Goal: Information Seeking & Learning: Learn about a topic

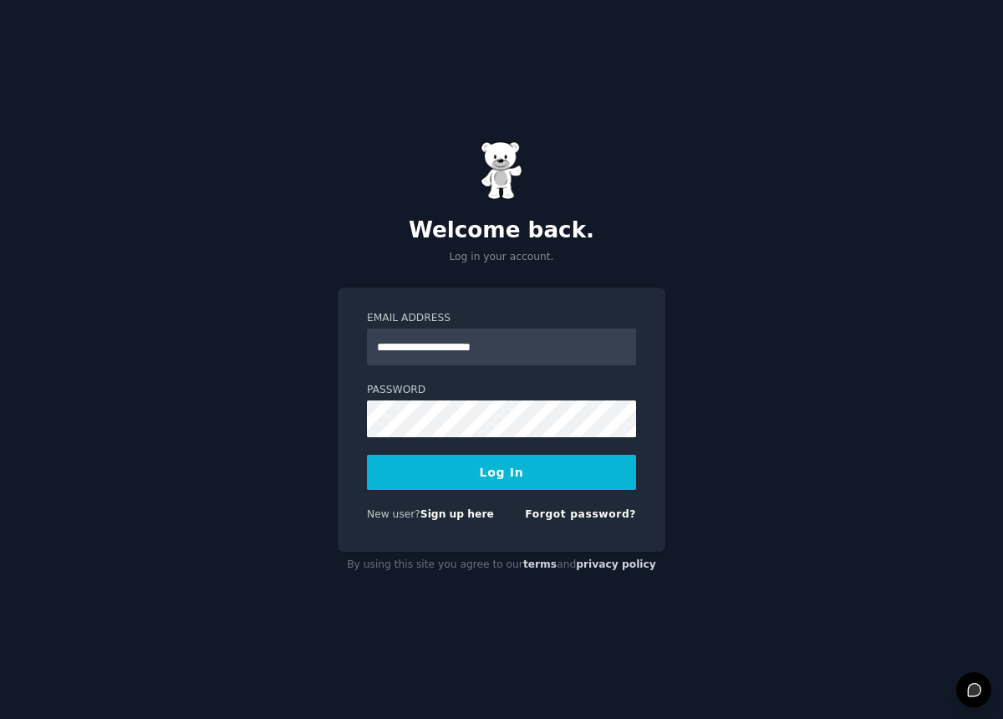
type input "**********"
click at [367, 455] on button "Log In" at bounding box center [501, 472] width 269 height 35
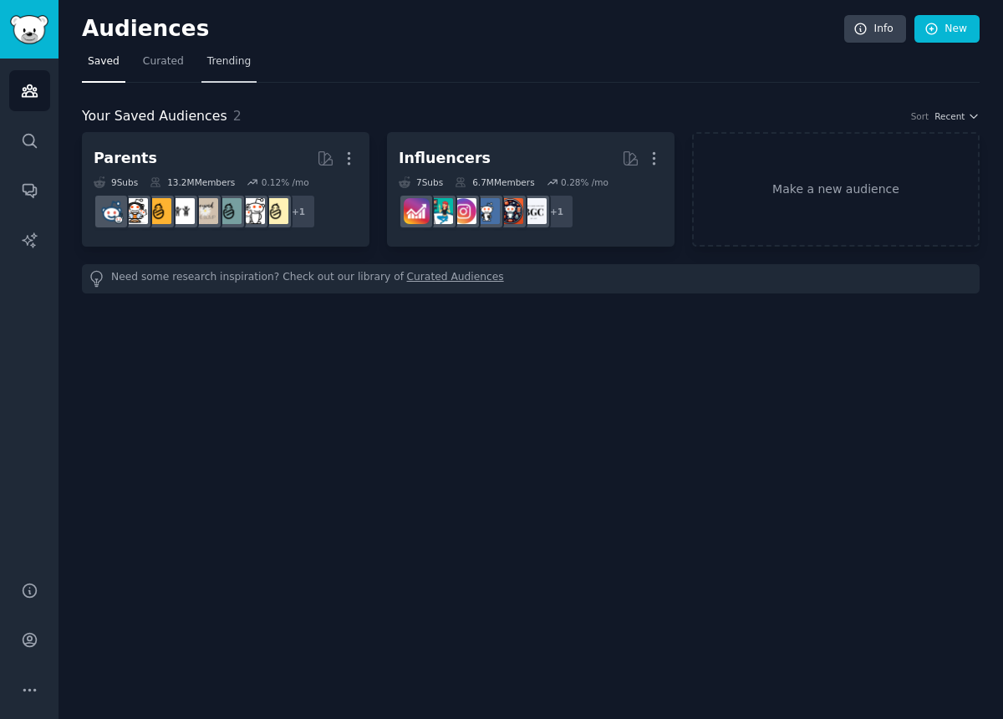
click at [230, 64] on span "Trending" at bounding box center [228, 61] width 43 height 15
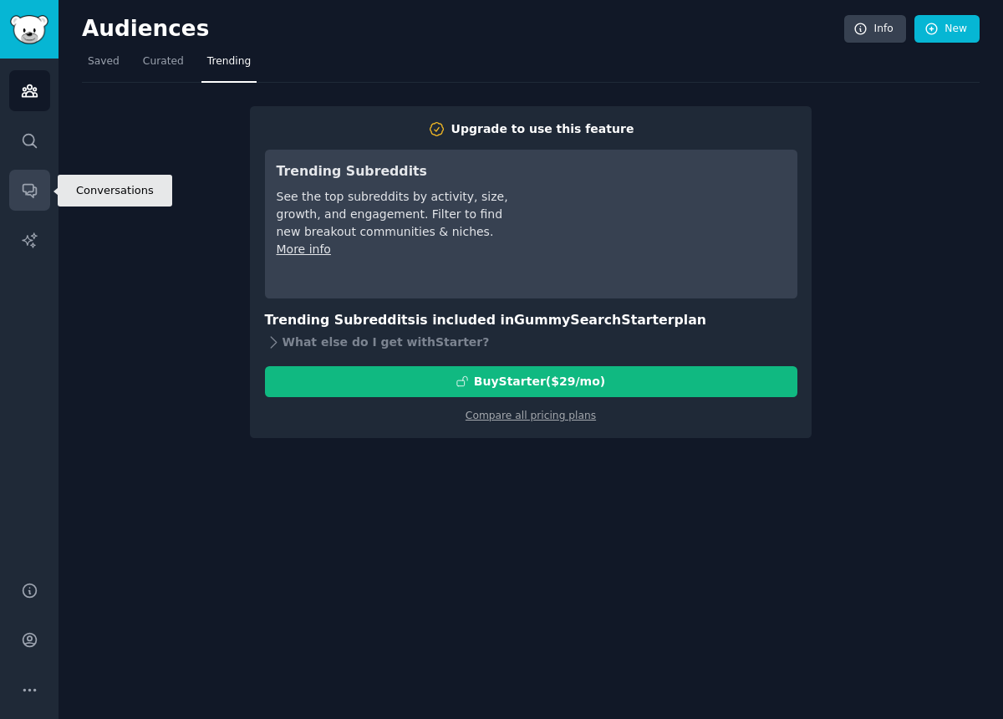
click at [37, 202] on link "Conversations" at bounding box center [29, 190] width 41 height 41
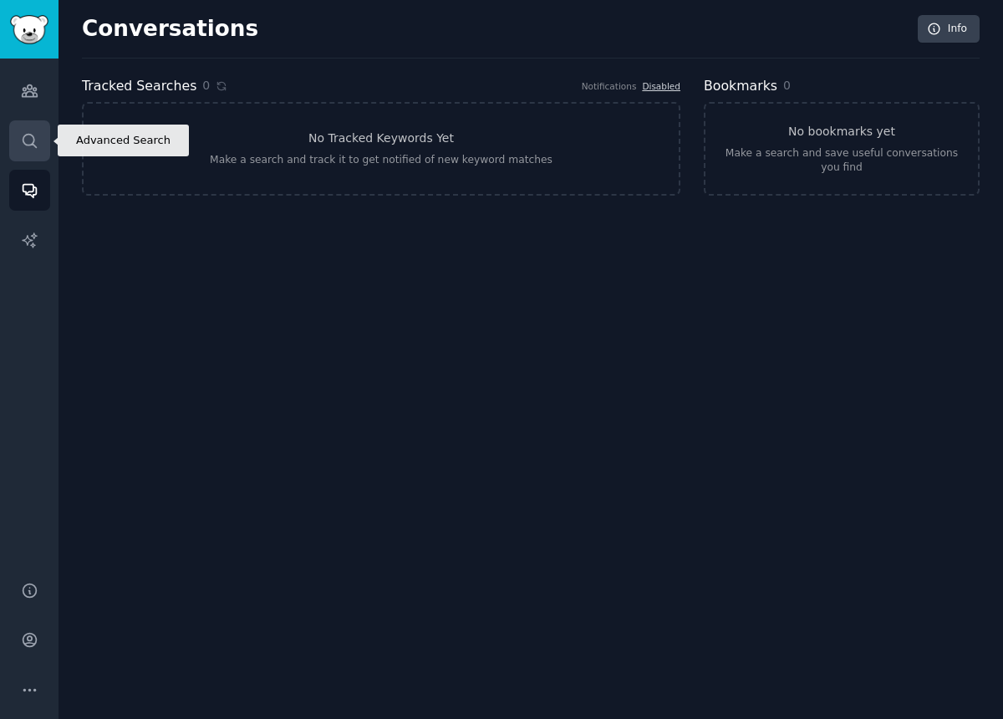
click at [28, 154] on link "Search" at bounding box center [29, 140] width 41 height 41
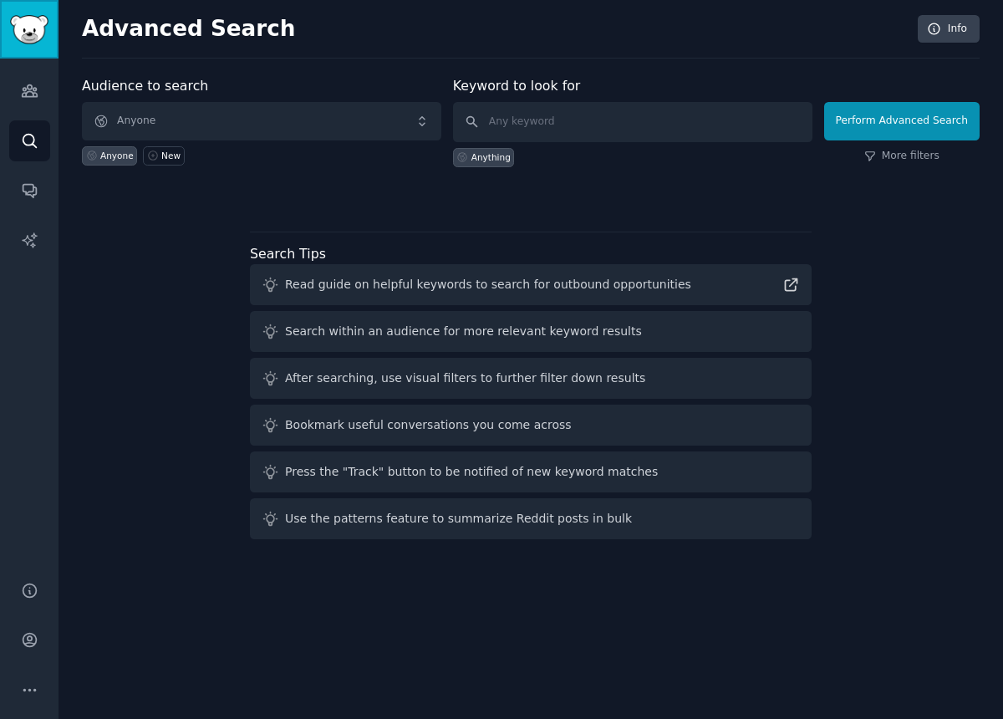
click at [27, 45] on link "Sidebar" at bounding box center [29, 29] width 59 height 59
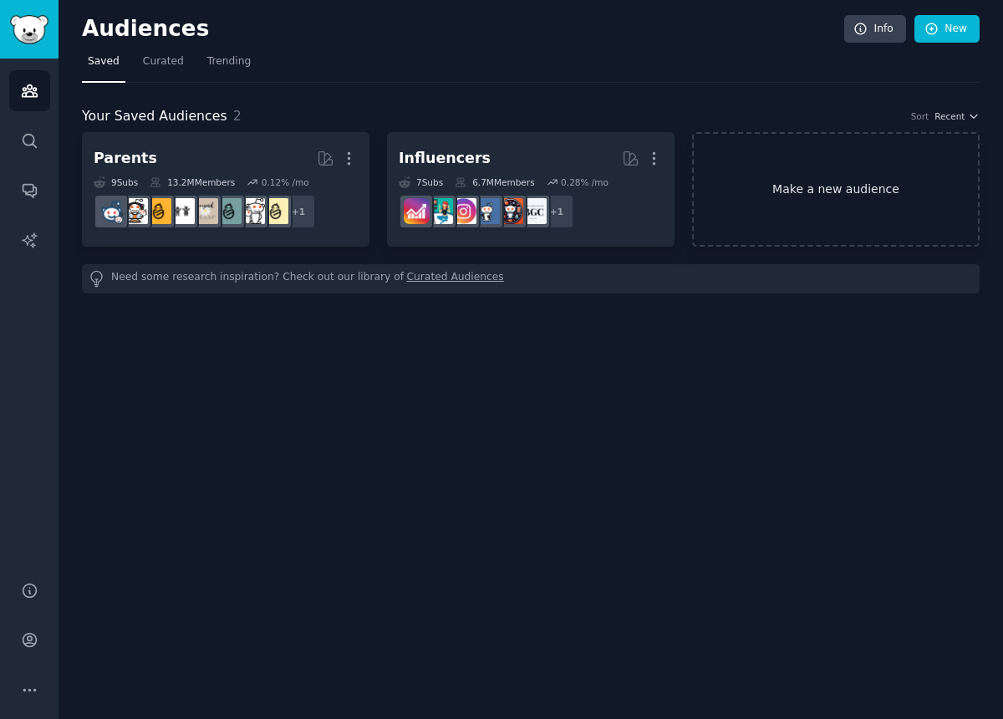
click at [764, 146] on link "Make a new audience" at bounding box center [836, 189] width 288 height 115
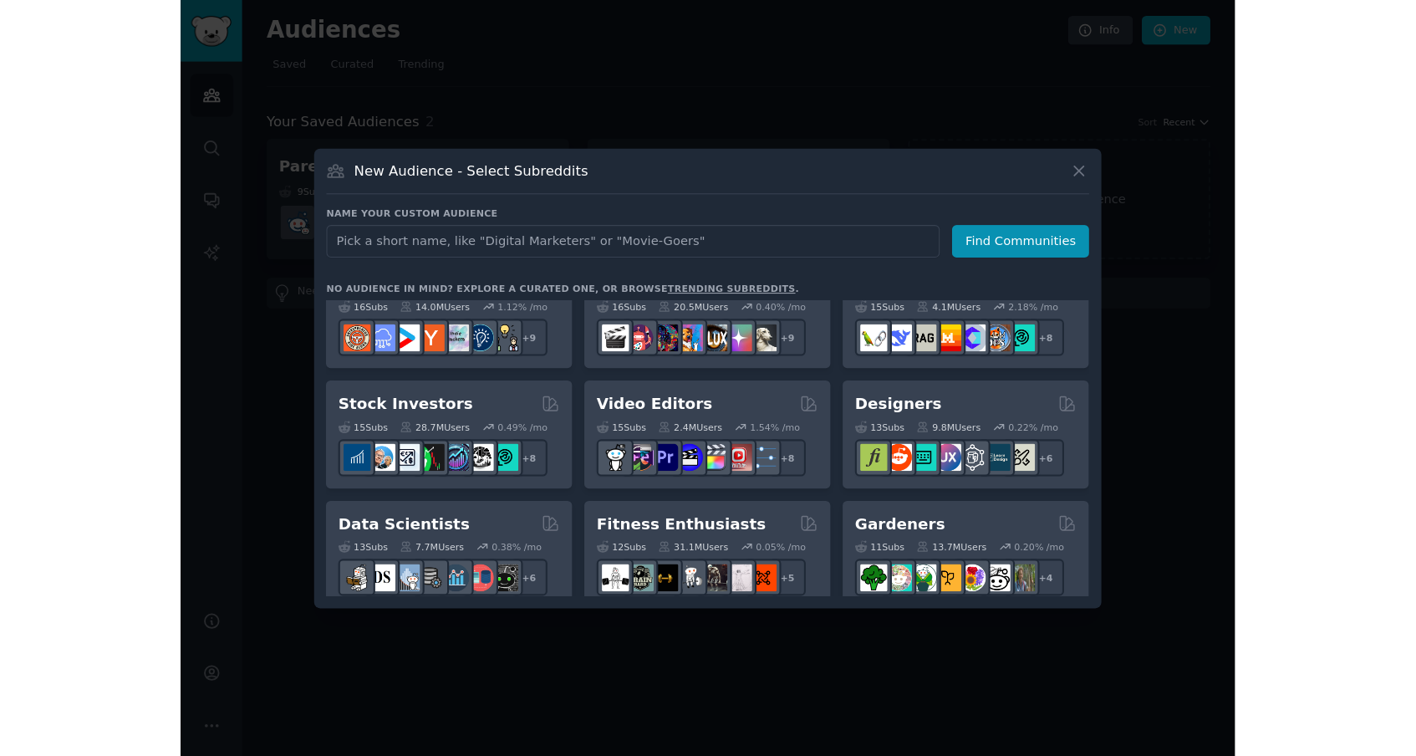
scroll to position [349, 0]
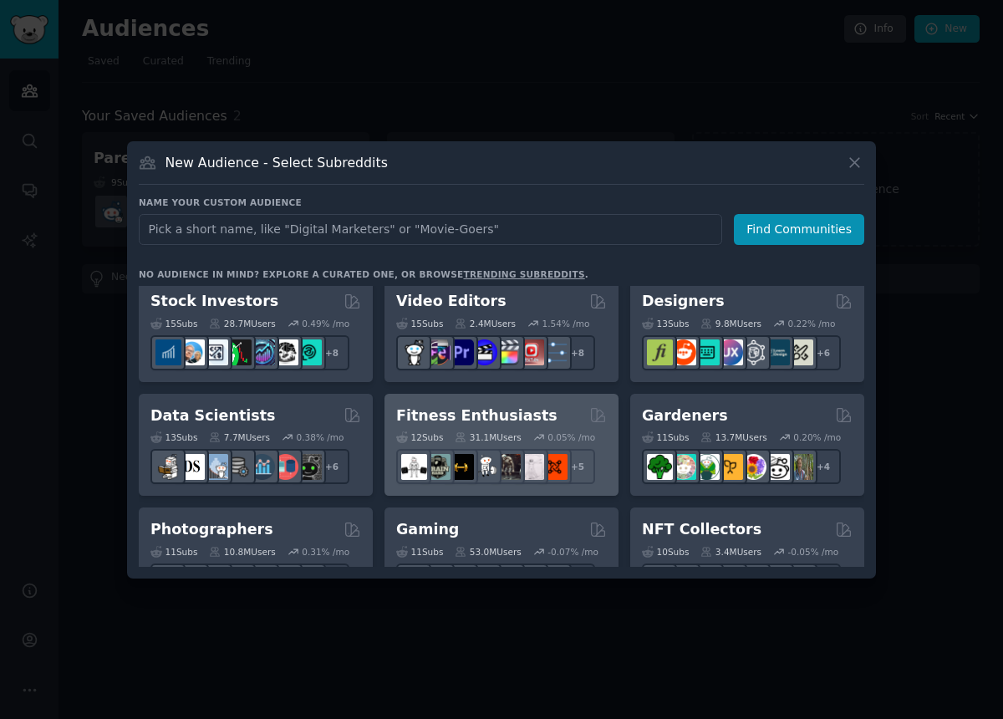
click at [535, 428] on div "12 Sub s 31.1M Users 0.05 % /mo + 5" at bounding box center [501, 454] width 211 height 59
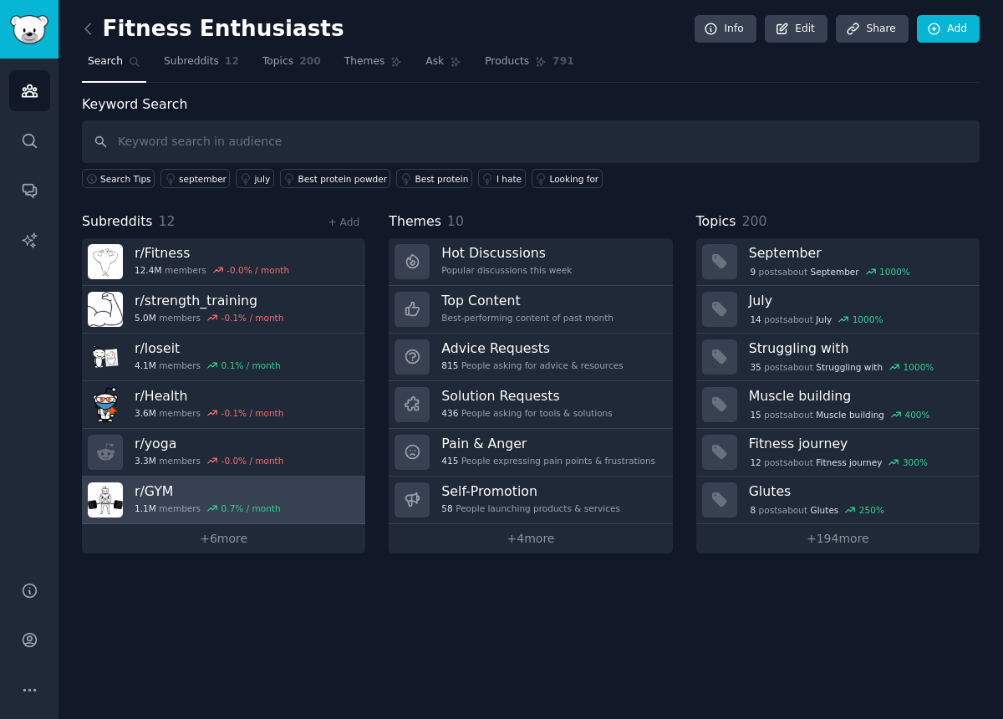
click at [283, 491] on link "r/ GYM 1.1M members 0.7 % / month" at bounding box center [223, 500] width 283 height 48
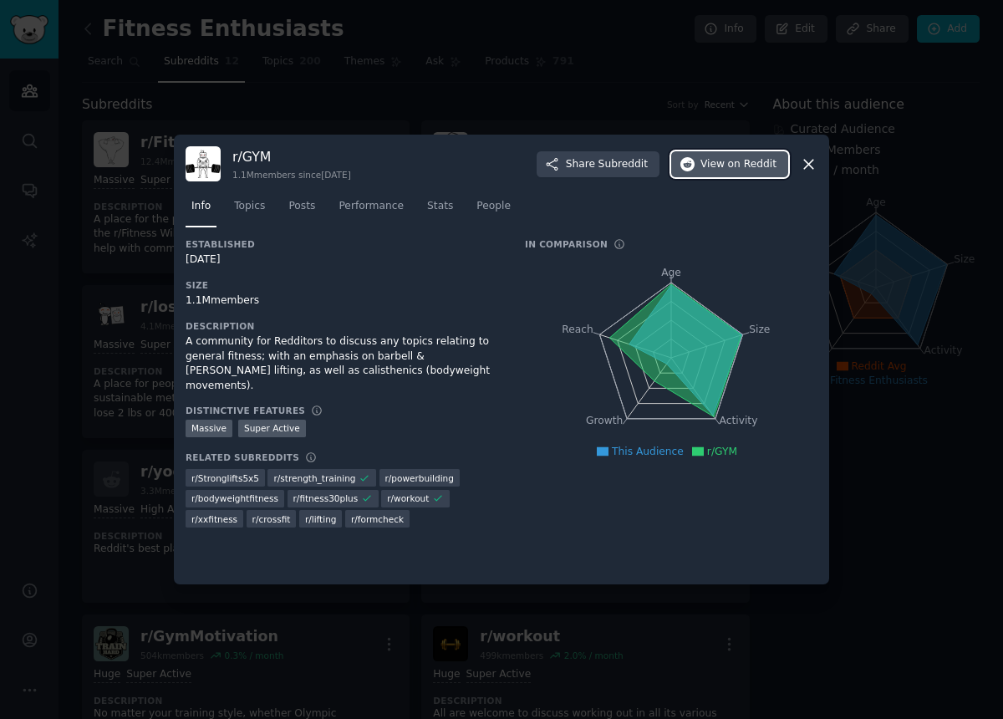
click at [717, 170] on span "View on Reddit" at bounding box center [738, 164] width 76 height 15
click at [805, 165] on icon at bounding box center [809, 164] width 18 height 18
